Goal: Transaction & Acquisition: Purchase product/service

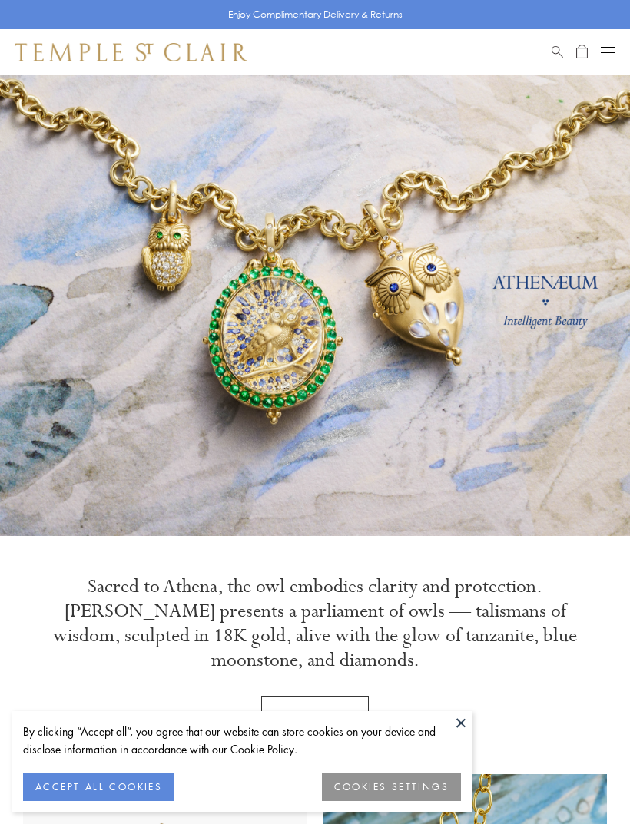
click at [609, 47] on div "Open navigation" at bounding box center [608, 47] width 14 height 1
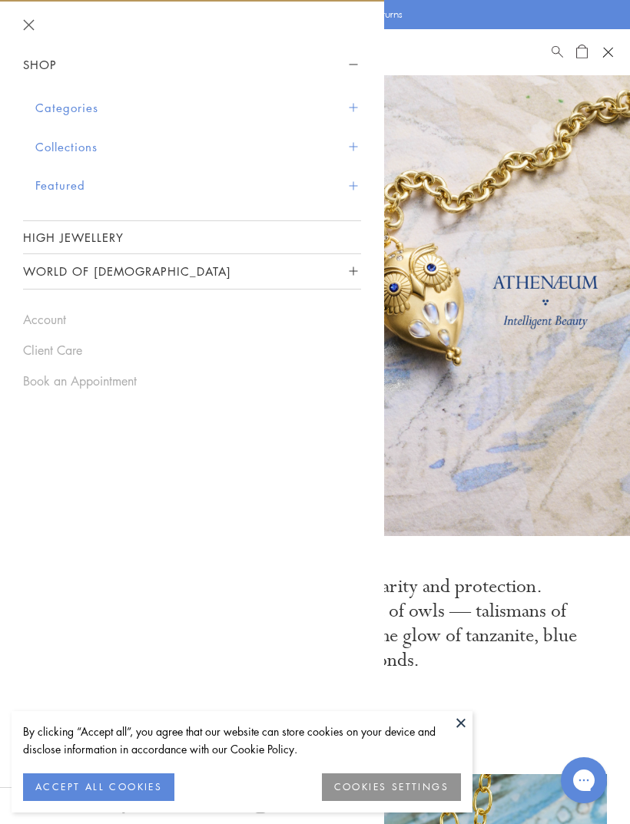
click at [80, 111] on button "Categories" at bounding box center [198, 107] width 326 height 39
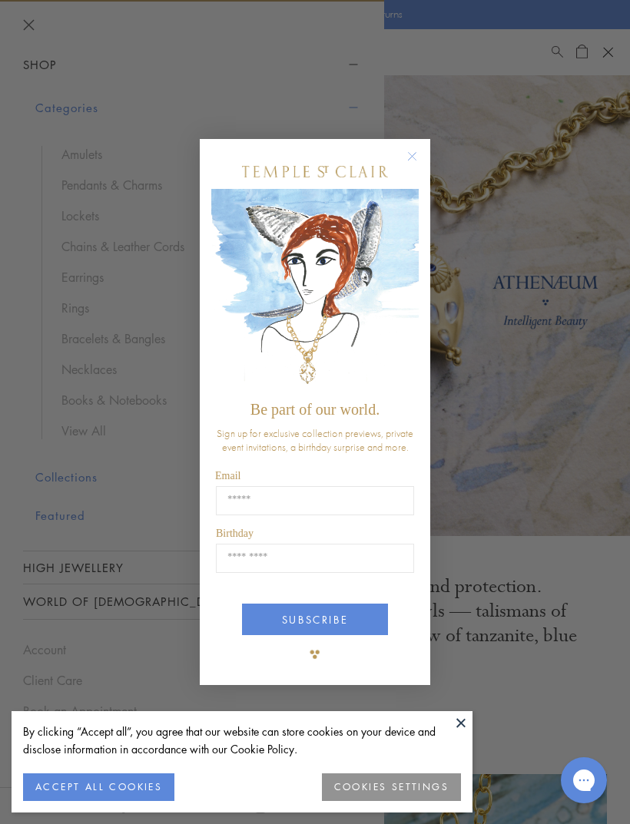
click at [406, 156] on circle "Close dialog" at bounding box center [412, 156] width 18 height 18
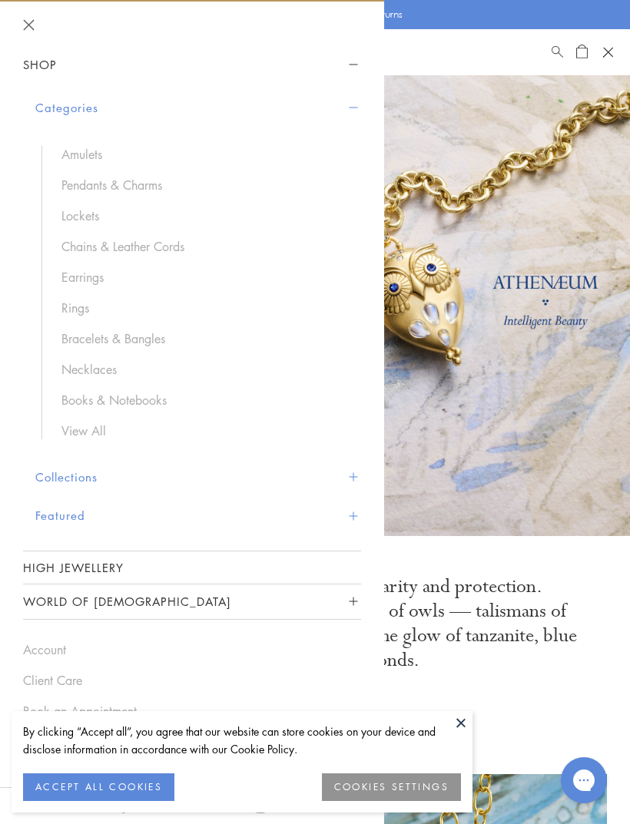
click at [85, 369] on link "Necklaces" at bounding box center [203, 369] width 284 height 17
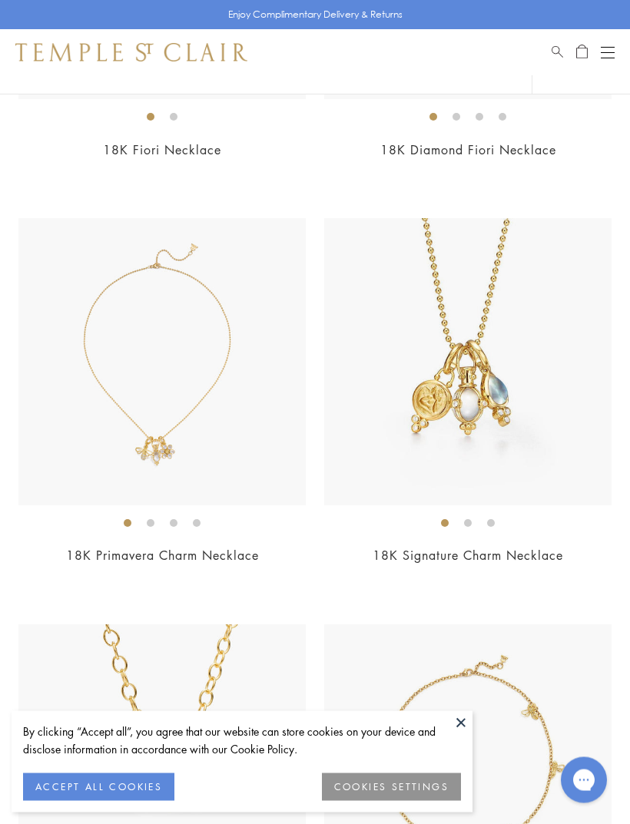
scroll to position [455, 0]
click at [109, 801] on button "ACCEPT ALL COOKIES" at bounding box center [98, 788] width 151 height 28
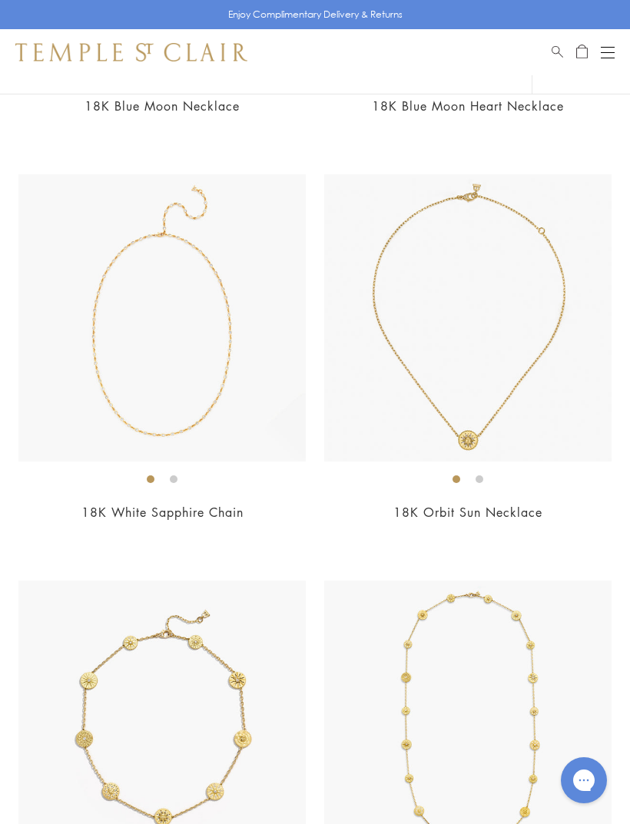
scroll to position [3748, 0]
click at [164, 508] on link "18K White Sapphire Chain" at bounding box center [162, 513] width 162 height 17
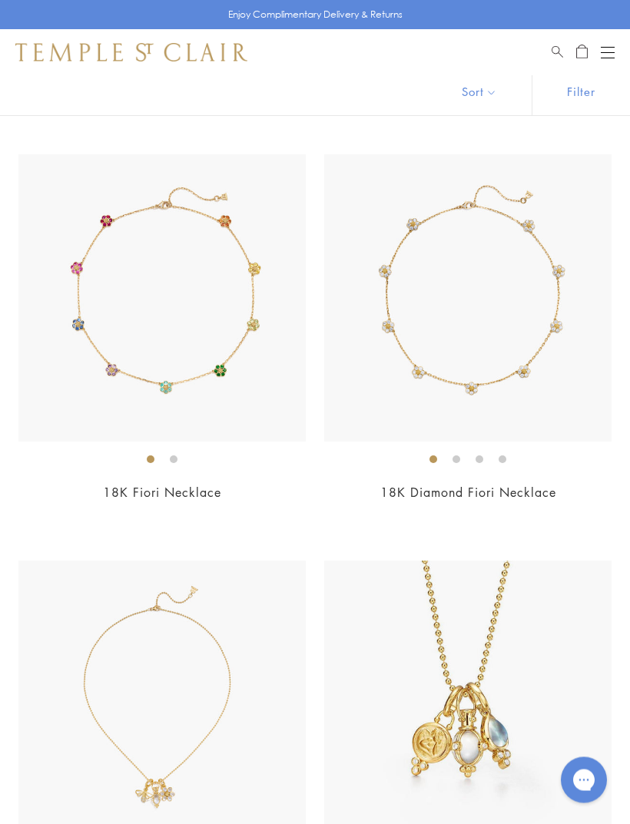
scroll to position [0, 0]
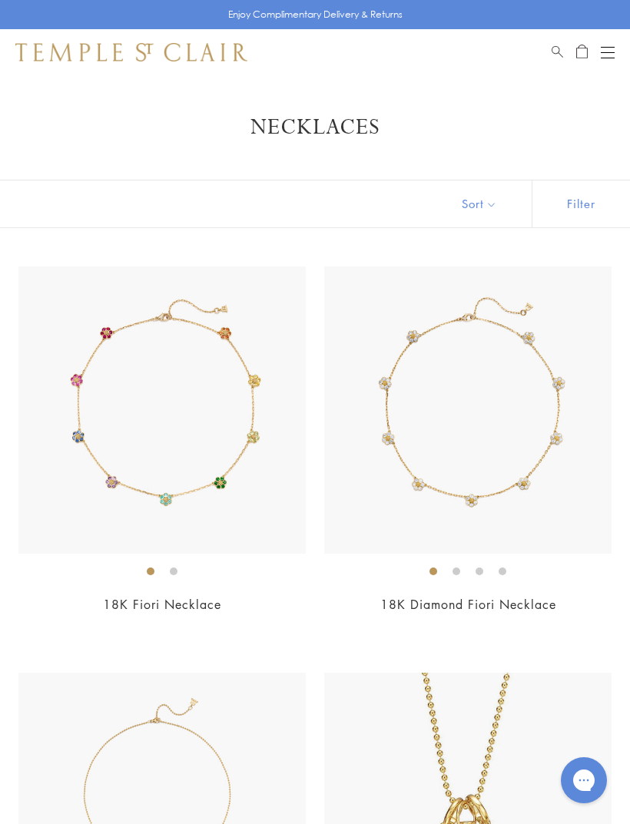
click at [608, 54] on button "Open navigation" at bounding box center [608, 52] width 14 height 18
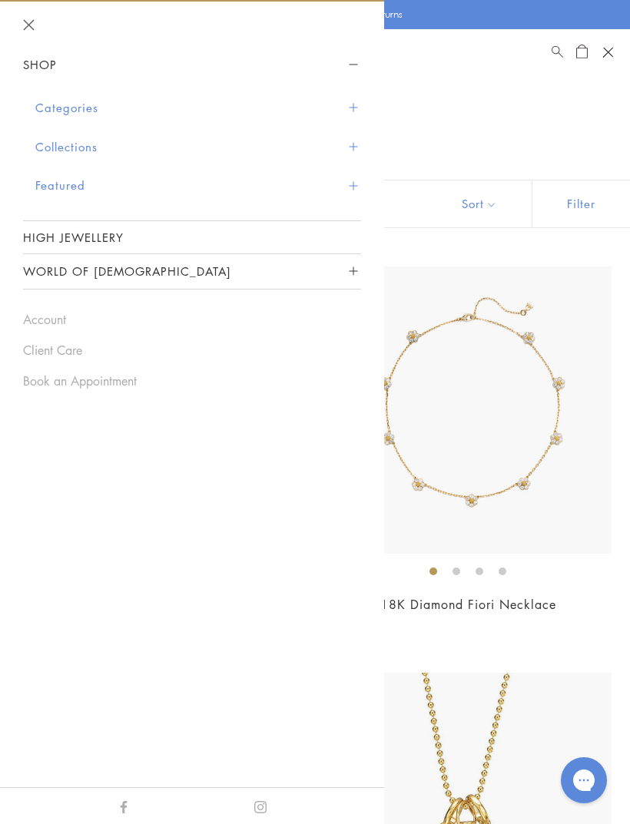
click at [87, 111] on button "Categories" at bounding box center [198, 107] width 326 height 39
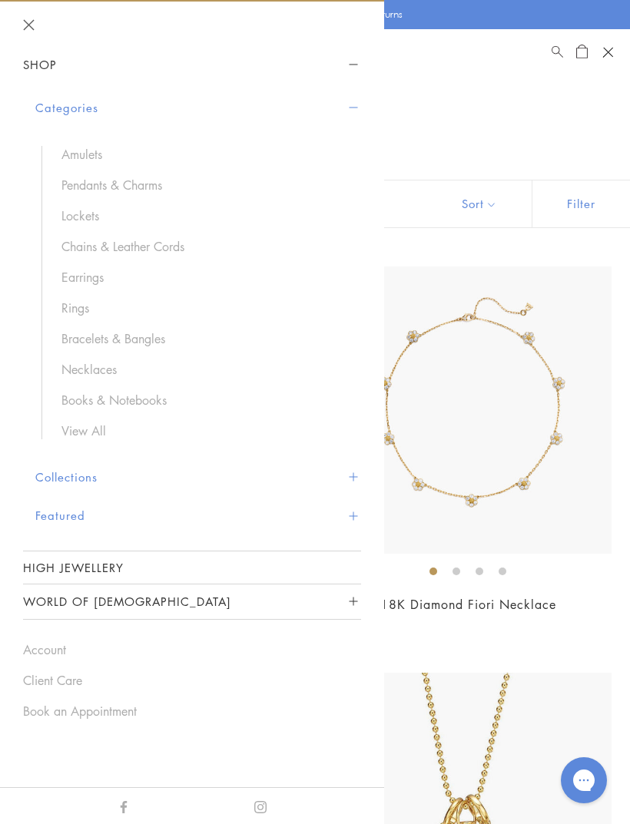
click at [138, 252] on link "Chains & Leather Cords" at bounding box center [203, 246] width 284 height 17
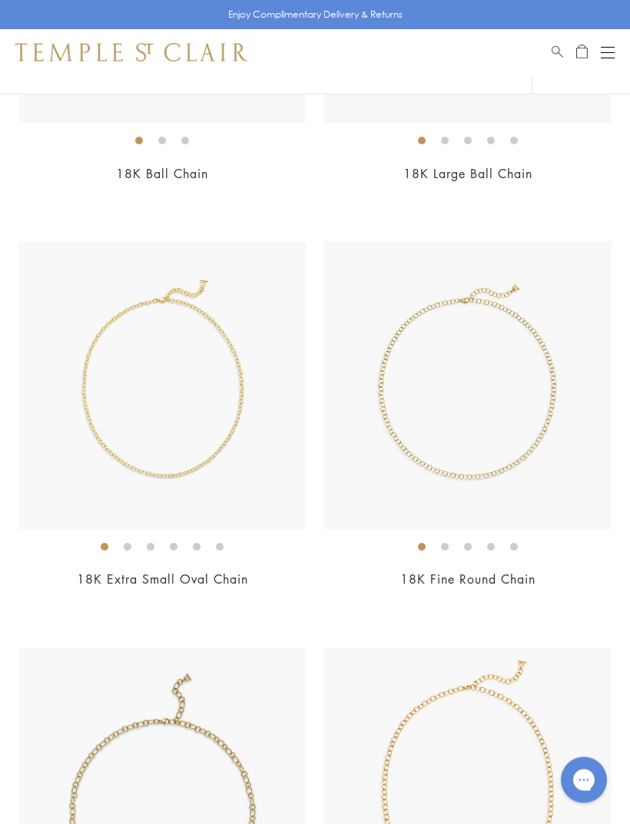
scroll to position [431, 0]
click at [224, 449] on img at bounding box center [161, 385] width 287 height 287
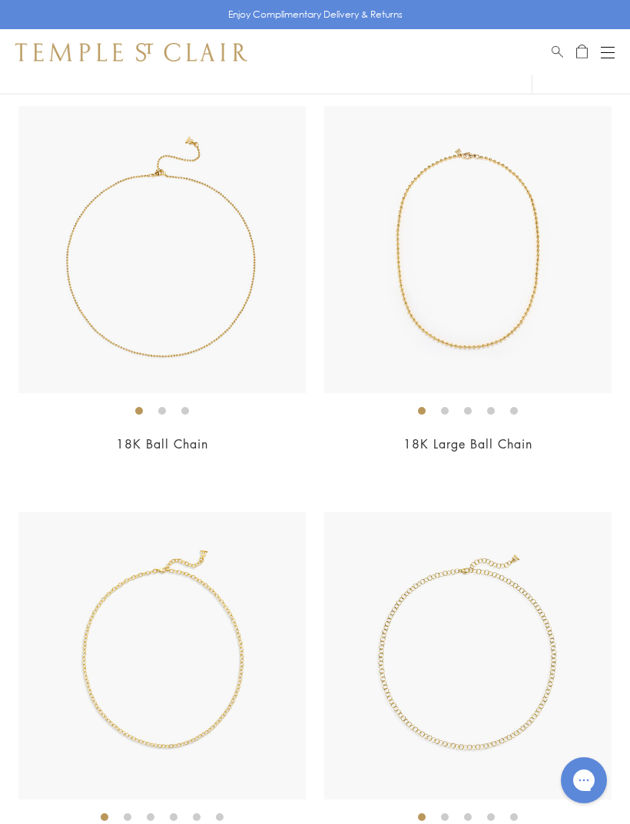
scroll to position [480, 0]
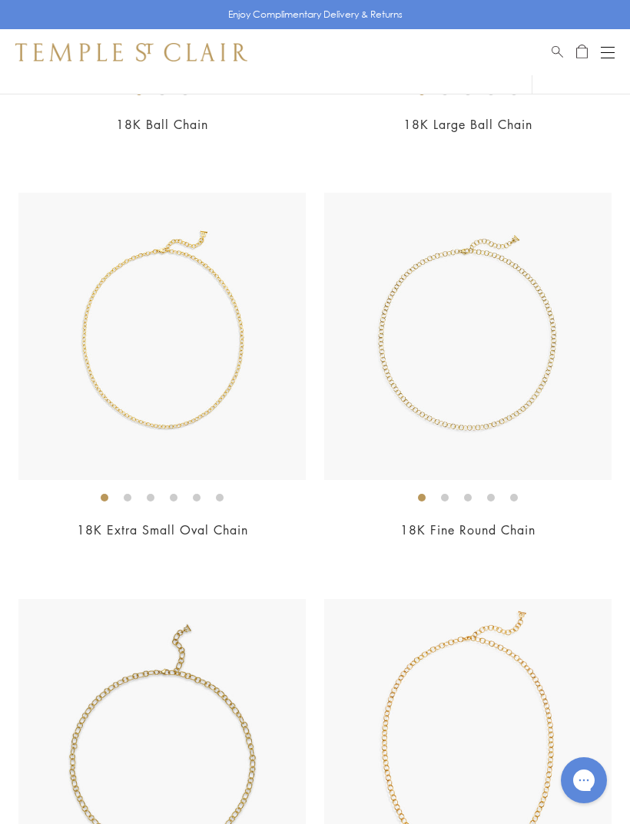
click at [533, 389] on img at bounding box center [467, 336] width 287 height 287
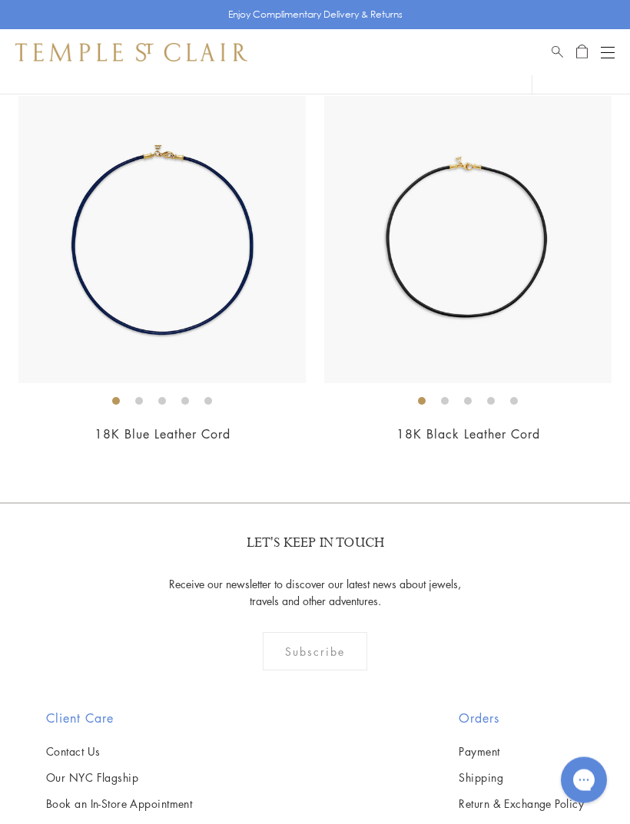
scroll to position [4234, 0]
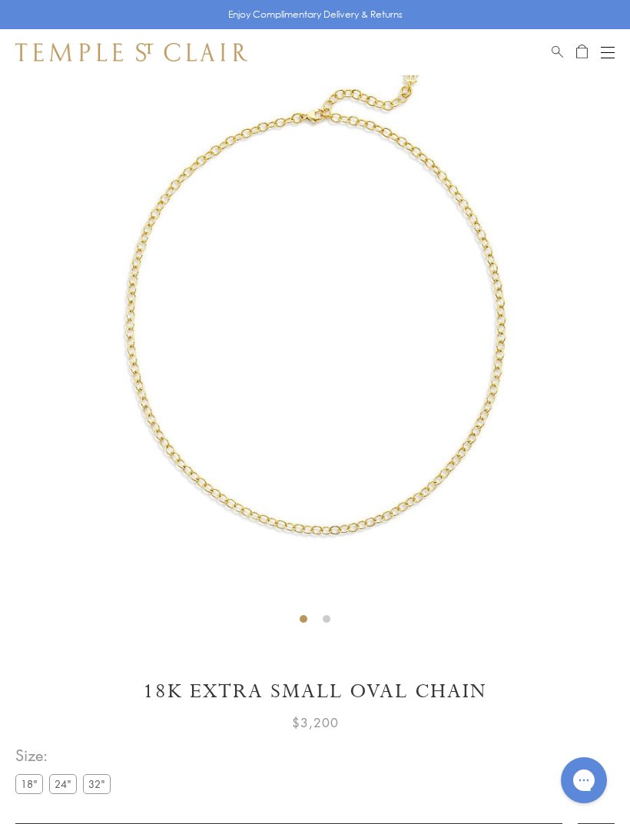
scroll to position [75, 0]
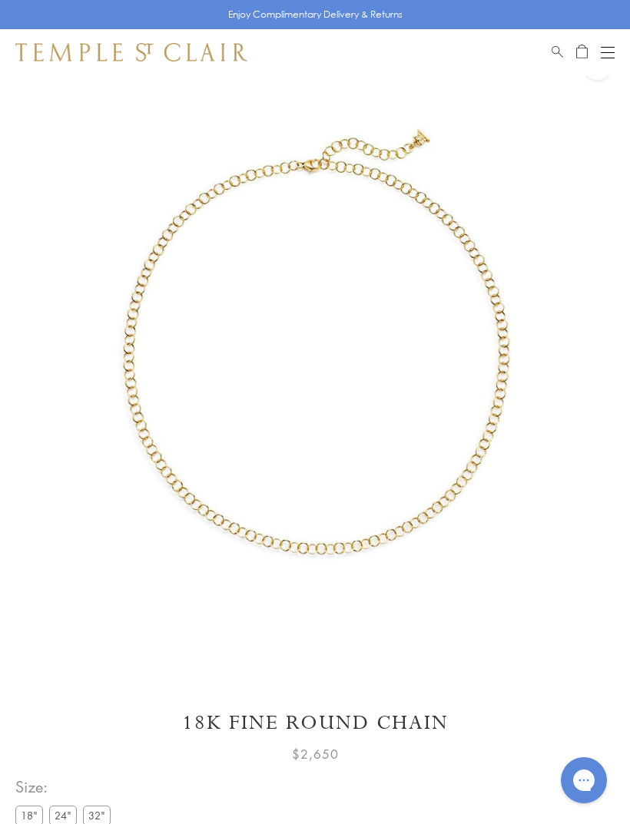
scroll to position [45, 0]
